Goal: Navigation & Orientation: Go to known website

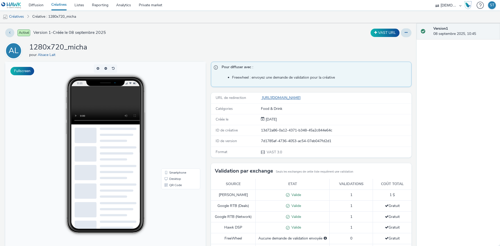
click at [303, 96] on link "[URL][DOMAIN_NAME]" at bounding box center [282, 97] width 42 height 5
click at [303, 98] on link "[URL][DOMAIN_NAME]" at bounding box center [282, 97] width 42 height 5
click at [11, 4] on img at bounding box center [11, 5] width 20 height 7
